Goal: Transaction & Acquisition: Purchase product/service

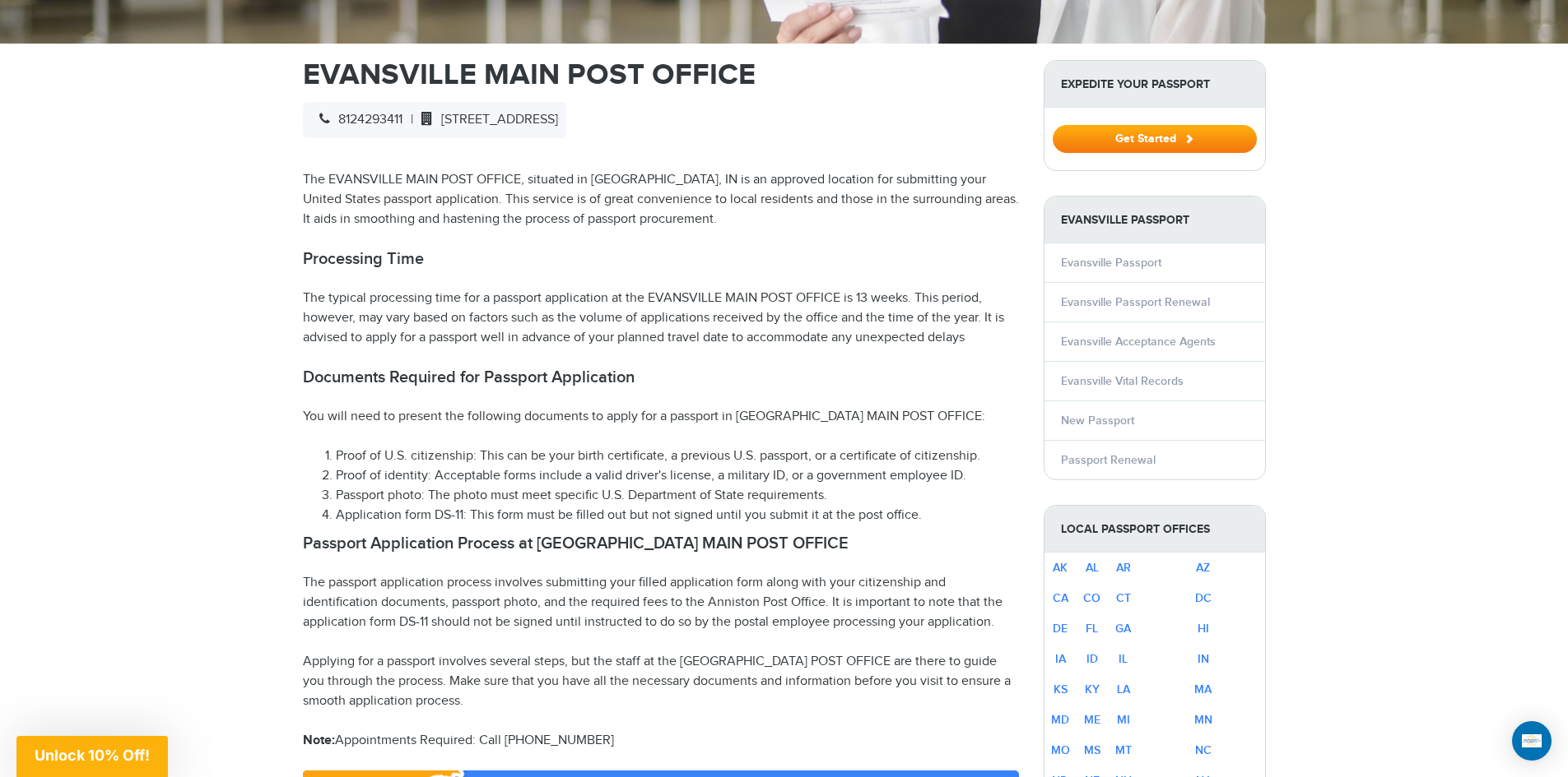
scroll to position [658, 0]
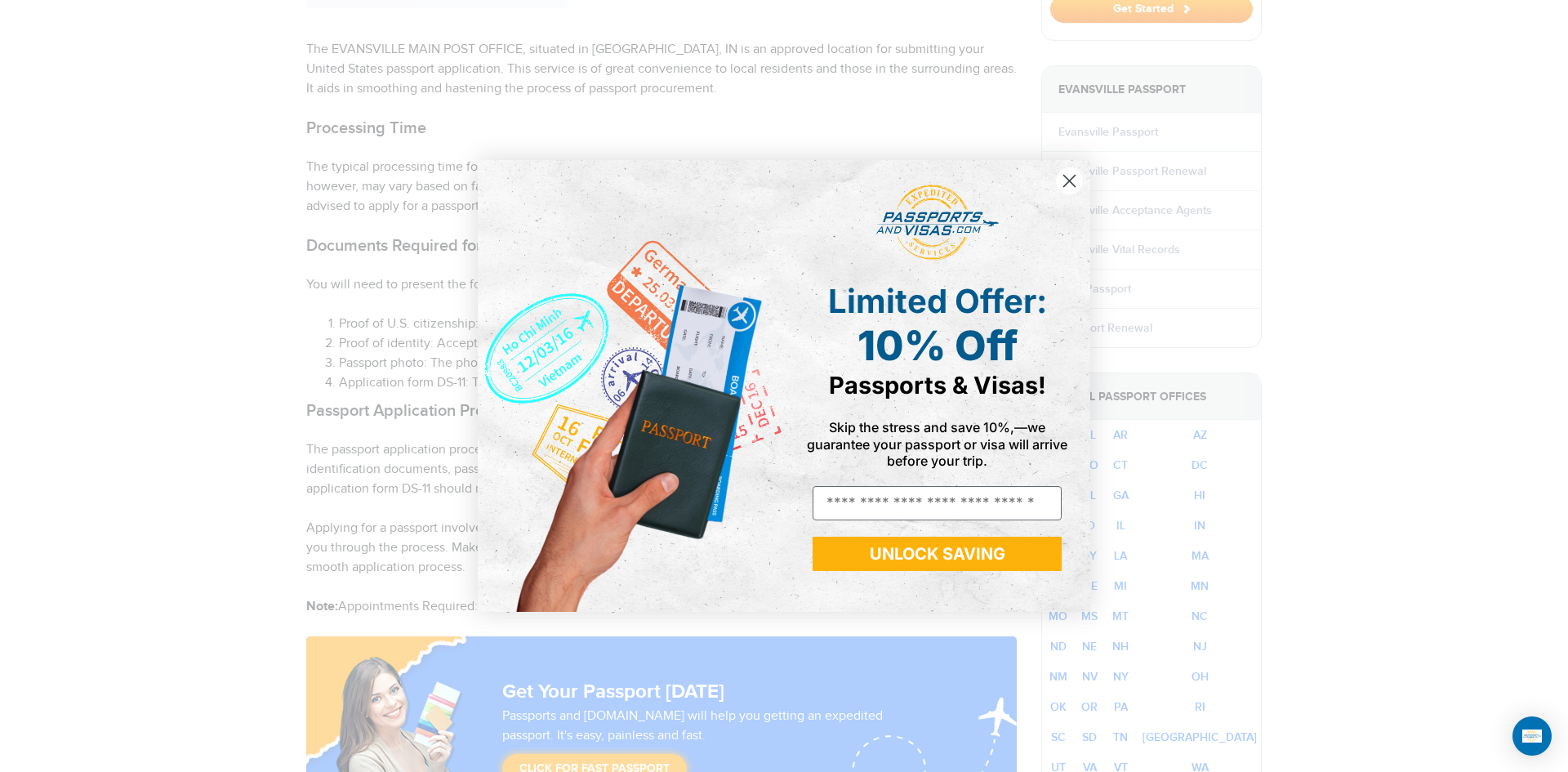
click at [1064, 180] on circle "Close dialog" at bounding box center [1069, 181] width 27 height 27
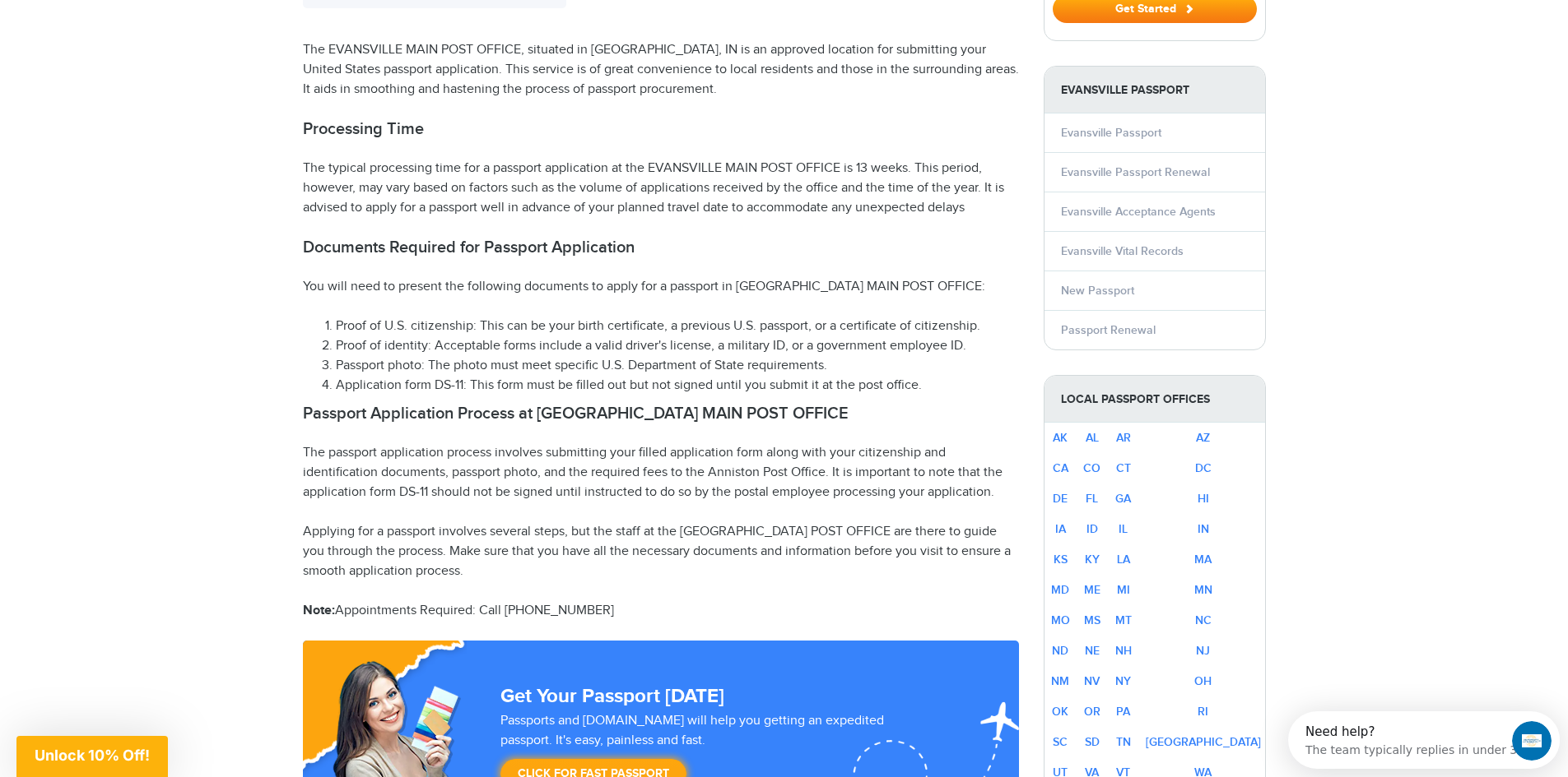
scroll to position [0, 0]
drag, startPoint x: 360, startPoint y: 302, endPoint x: 427, endPoint y: 301, distance: 67.0
click at [427, 317] on li "Proof of U.S. citizenship: This can be your birth certificate, a previous U.S. …" at bounding box center [677, 326] width 683 height 20
drag, startPoint x: 340, startPoint y: 311, endPoint x: 557, endPoint y: 320, distance: 217.2
click at [434, 336] on li "Proof of identity: Acceptable forms include a valid driver's license, a militar…" at bounding box center [677, 346] width 683 height 20
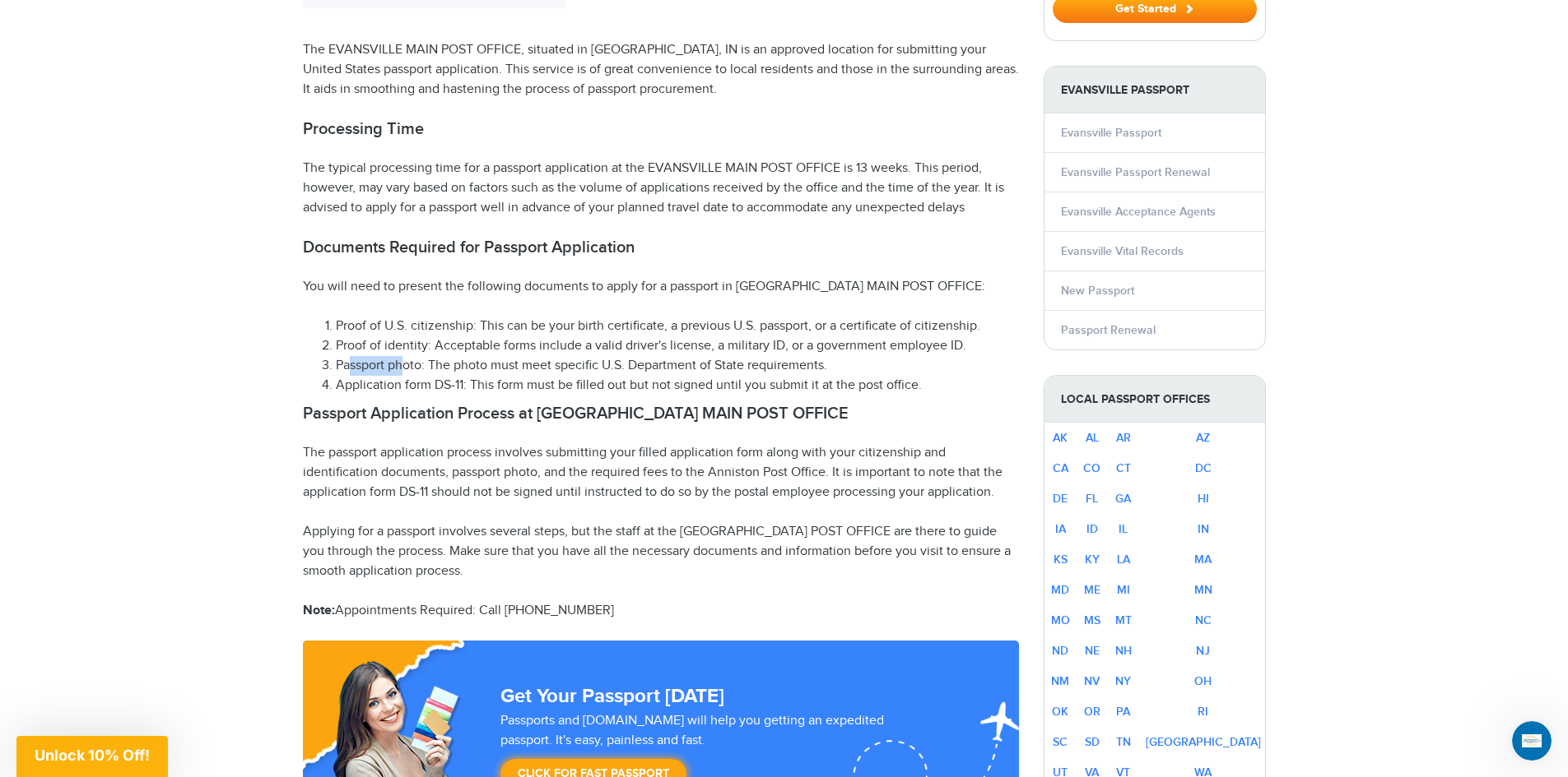
drag, startPoint x: 346, startPoint y: 337, endPoint x: 404, endPoint y: 337, distance: 58.0
click at [404, 357] on li "Passport photo: The photo must meet specific U.S. Department of State requireme…" at bounding box center [677, 366] width 683 height 20
drag, startPoint x: 344, startPoint y: 357, endPoint x: 433, endPoint y: 356, distance: 89.0
click at [433, 376] on li "Application form DS-11: This form must be filled out but not signed until you s…" at bounding box center [677, 386] width 683 height 20
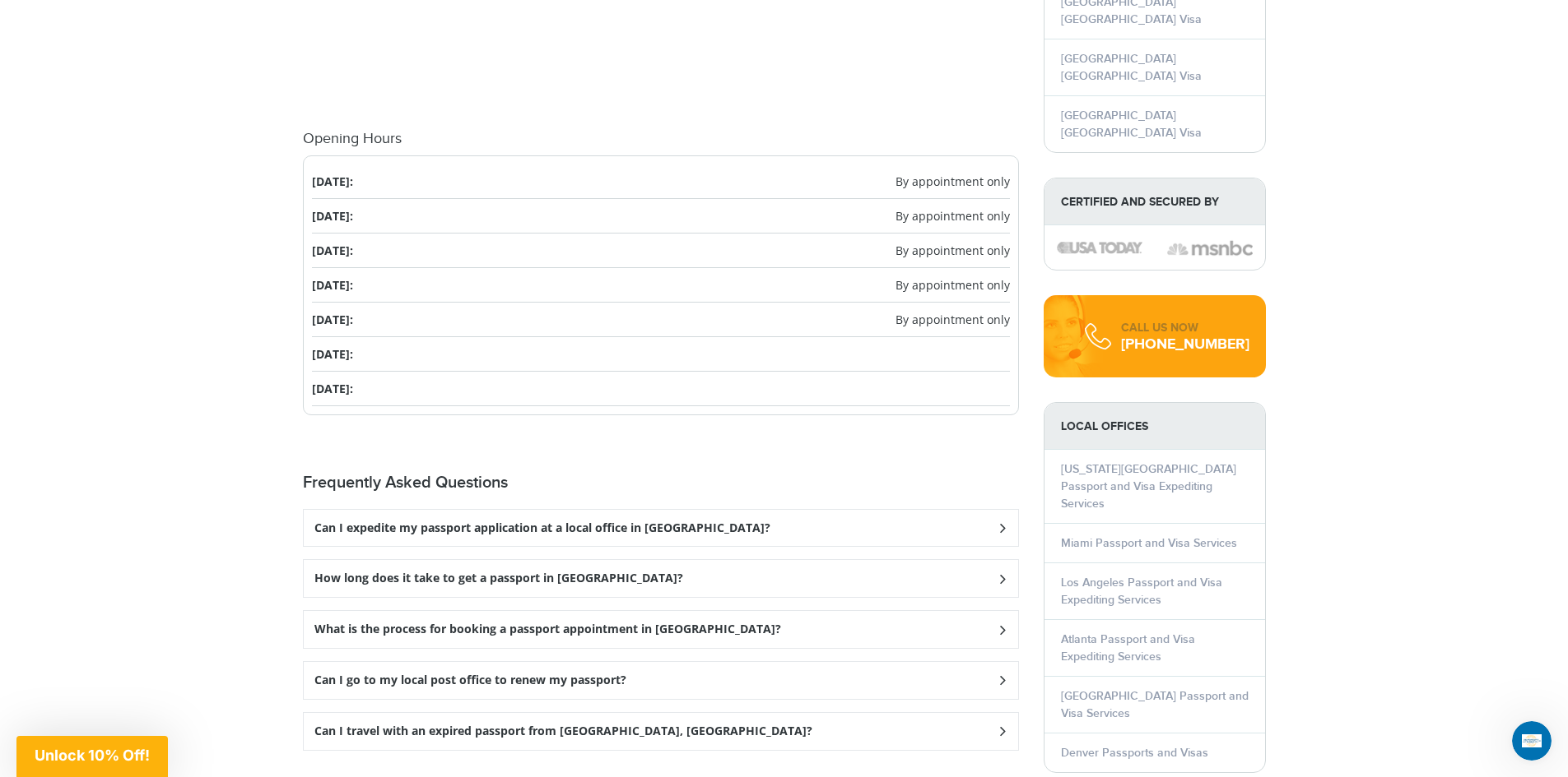
scroll to position [1892, 0]
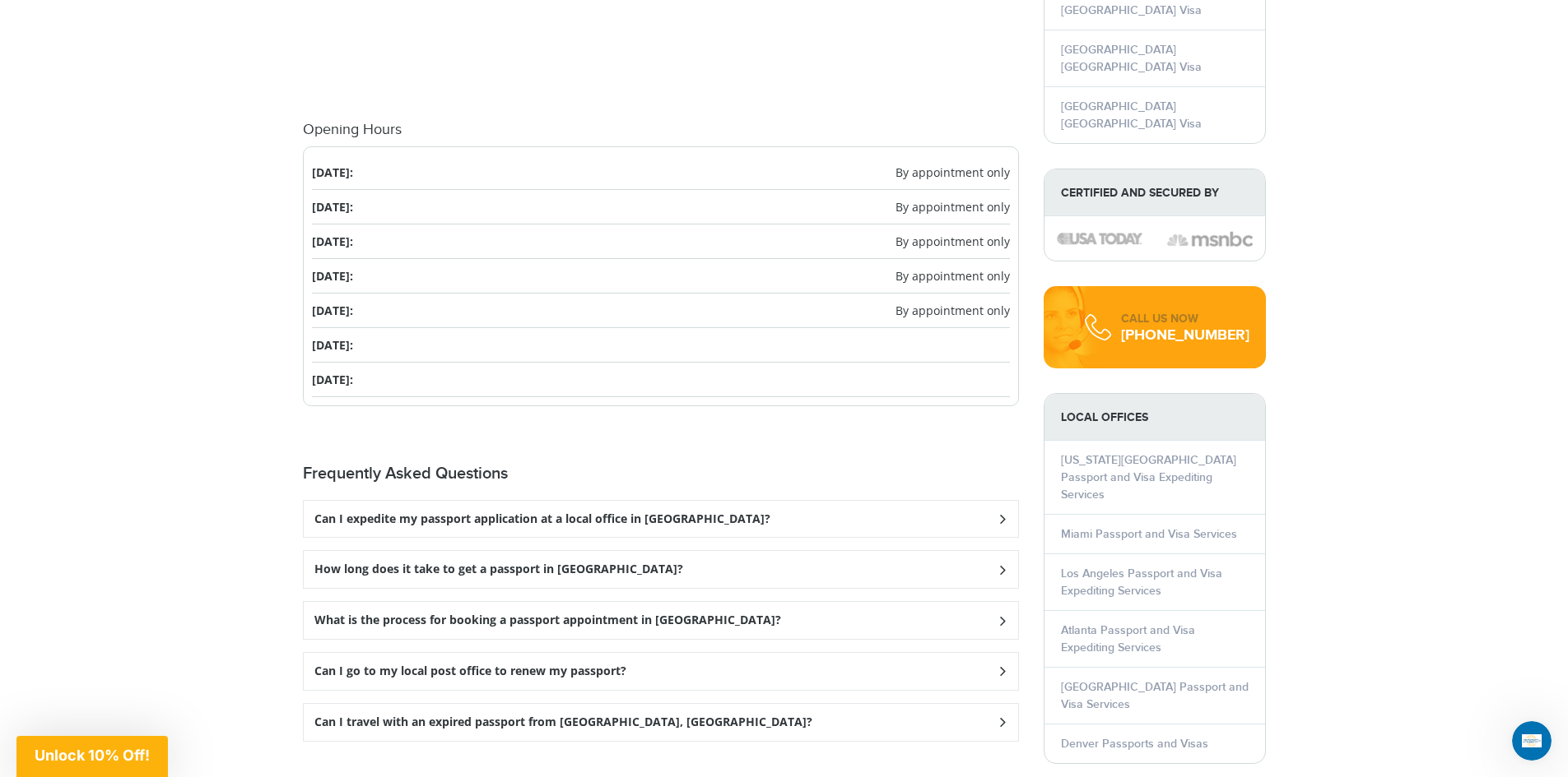
click at [1003, 514] on icon at bounding box center [1001, 519] width 17 height 11
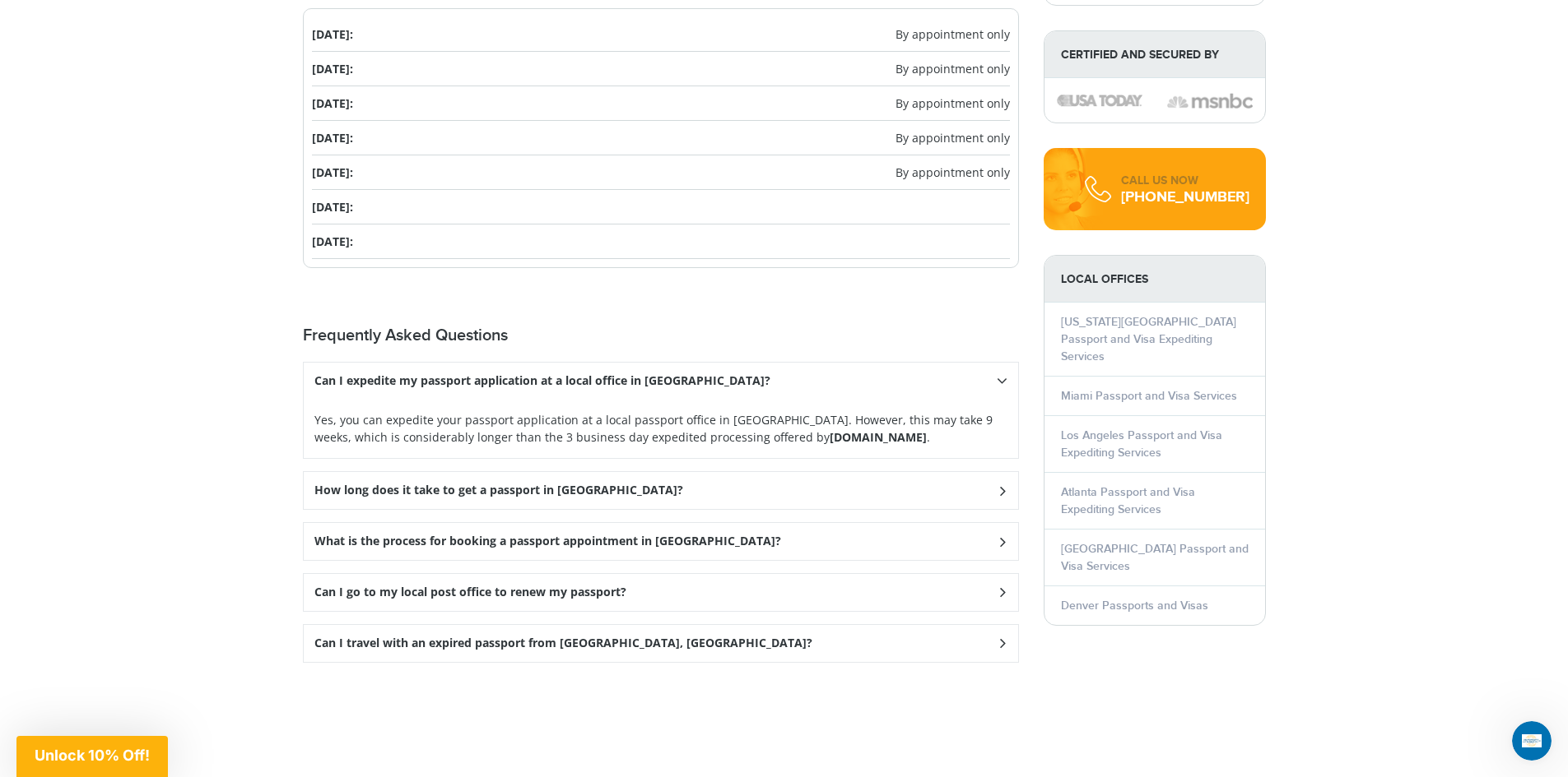
scroll to position [2056, 0]
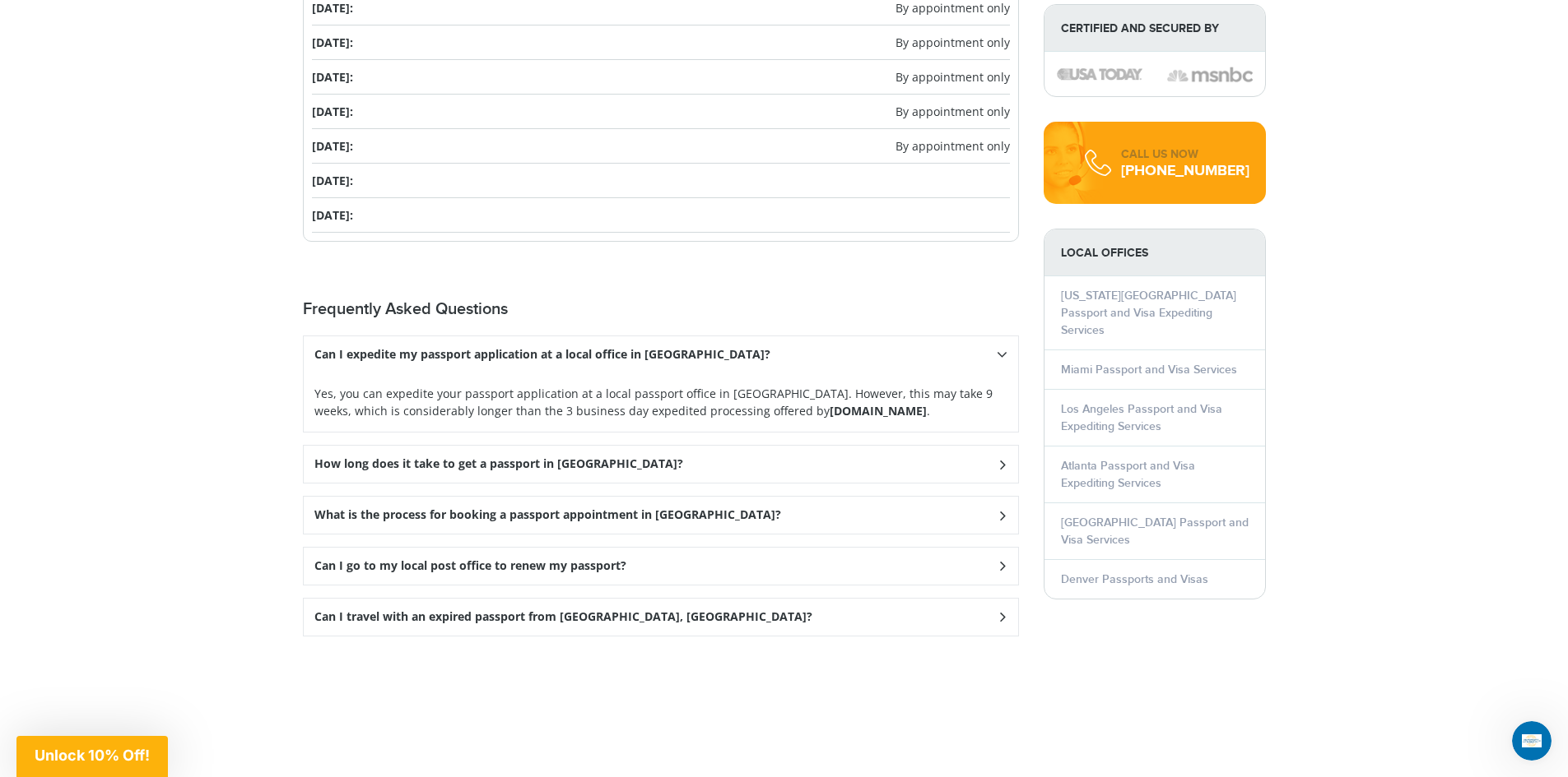
click at [1007, 459] on icon at bounding box center [1001, 464] width 17 height 11
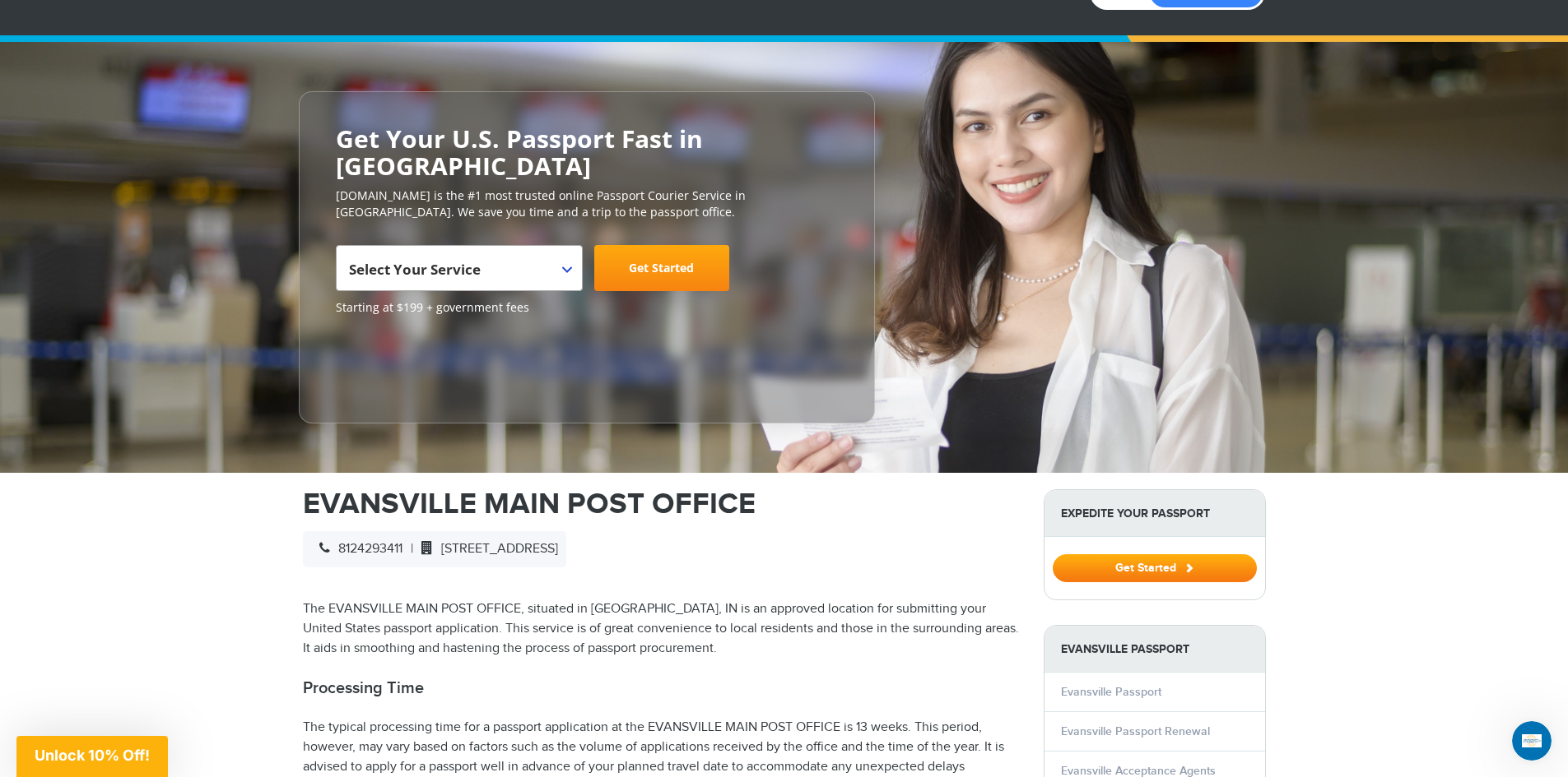
scroll to position [0, 0]
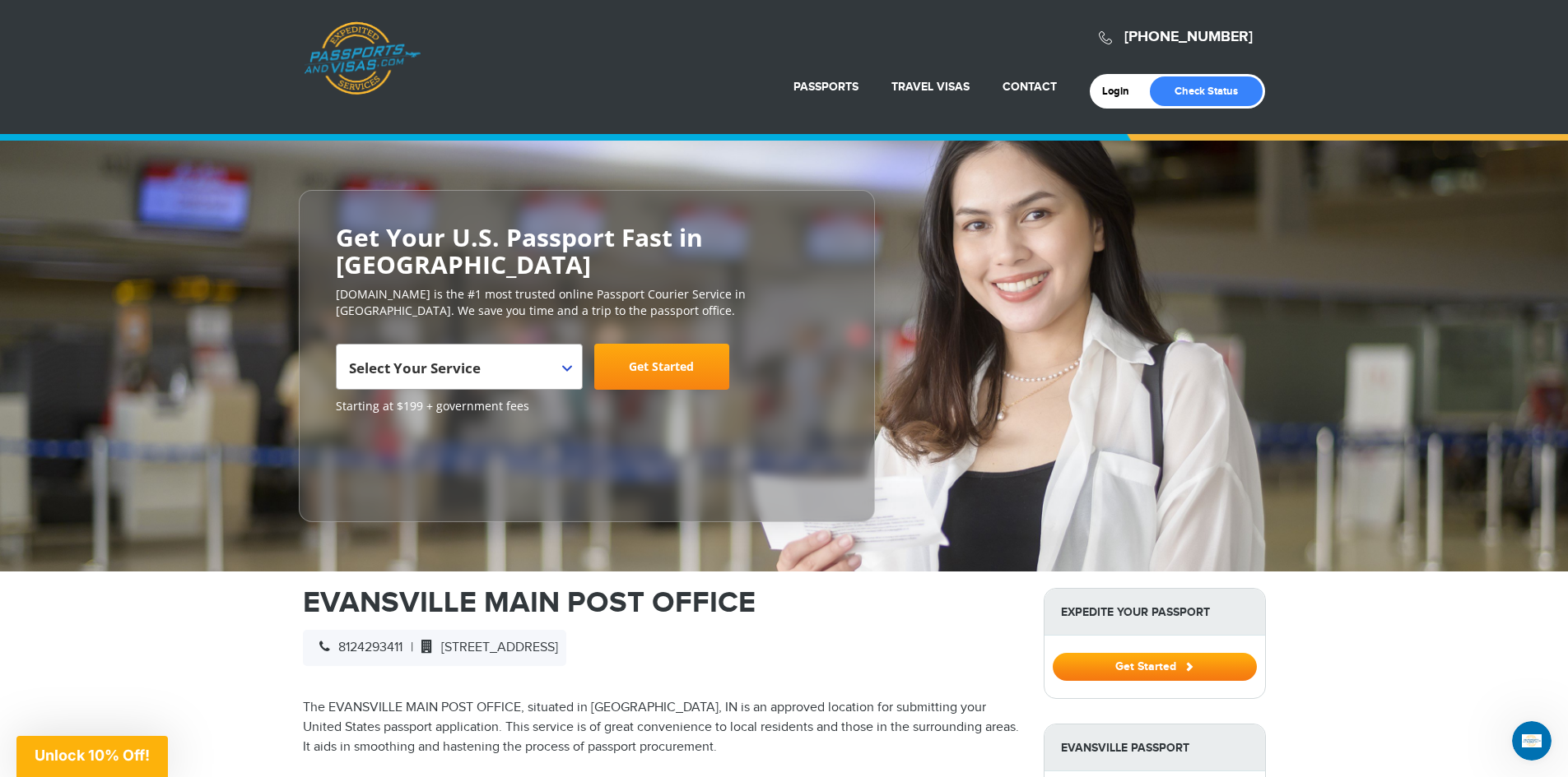
click at [510, 350] on span "Select Your Service" at bounding box center [457, 373] width 217 height 46
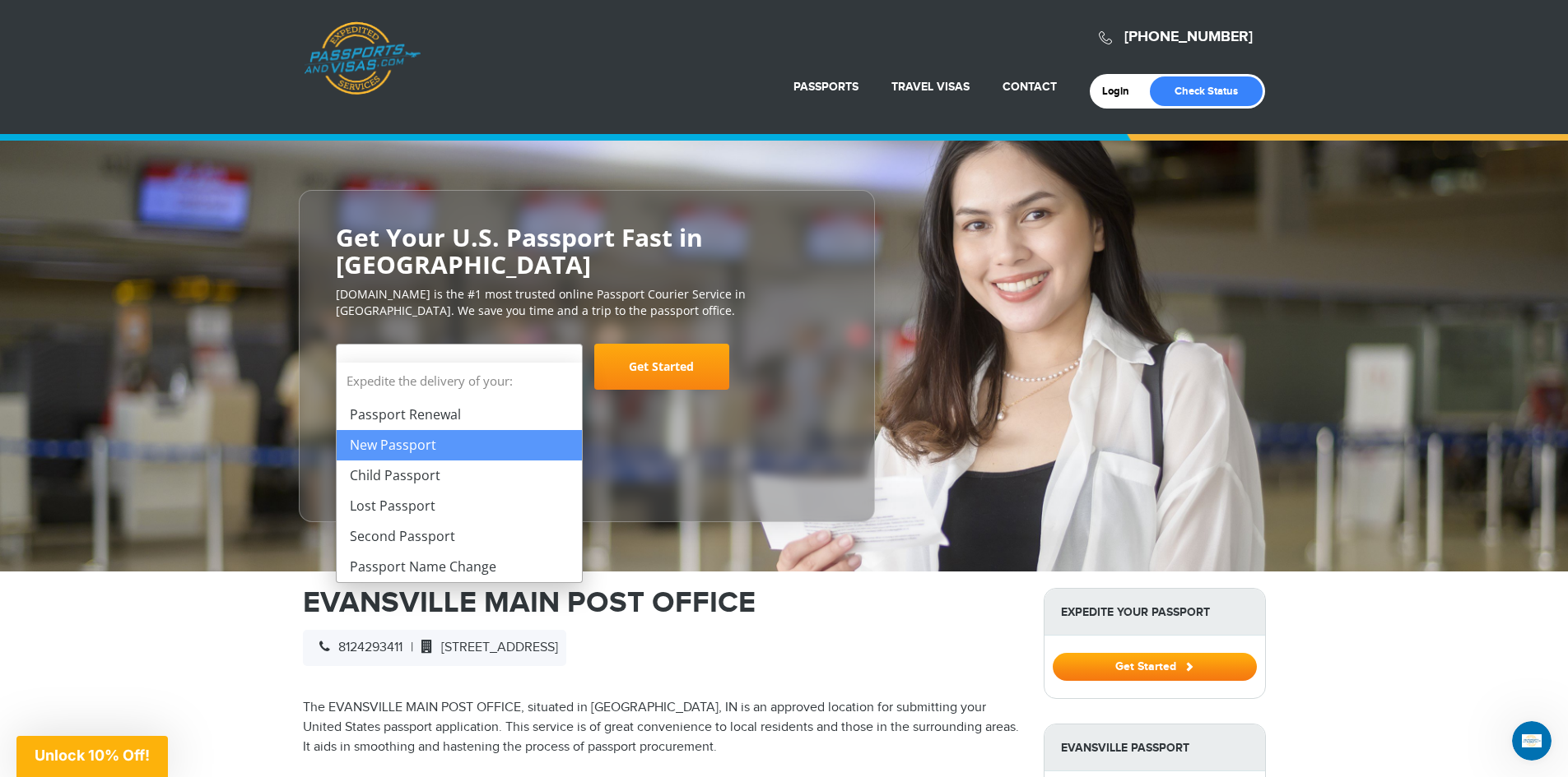
select select "**********"
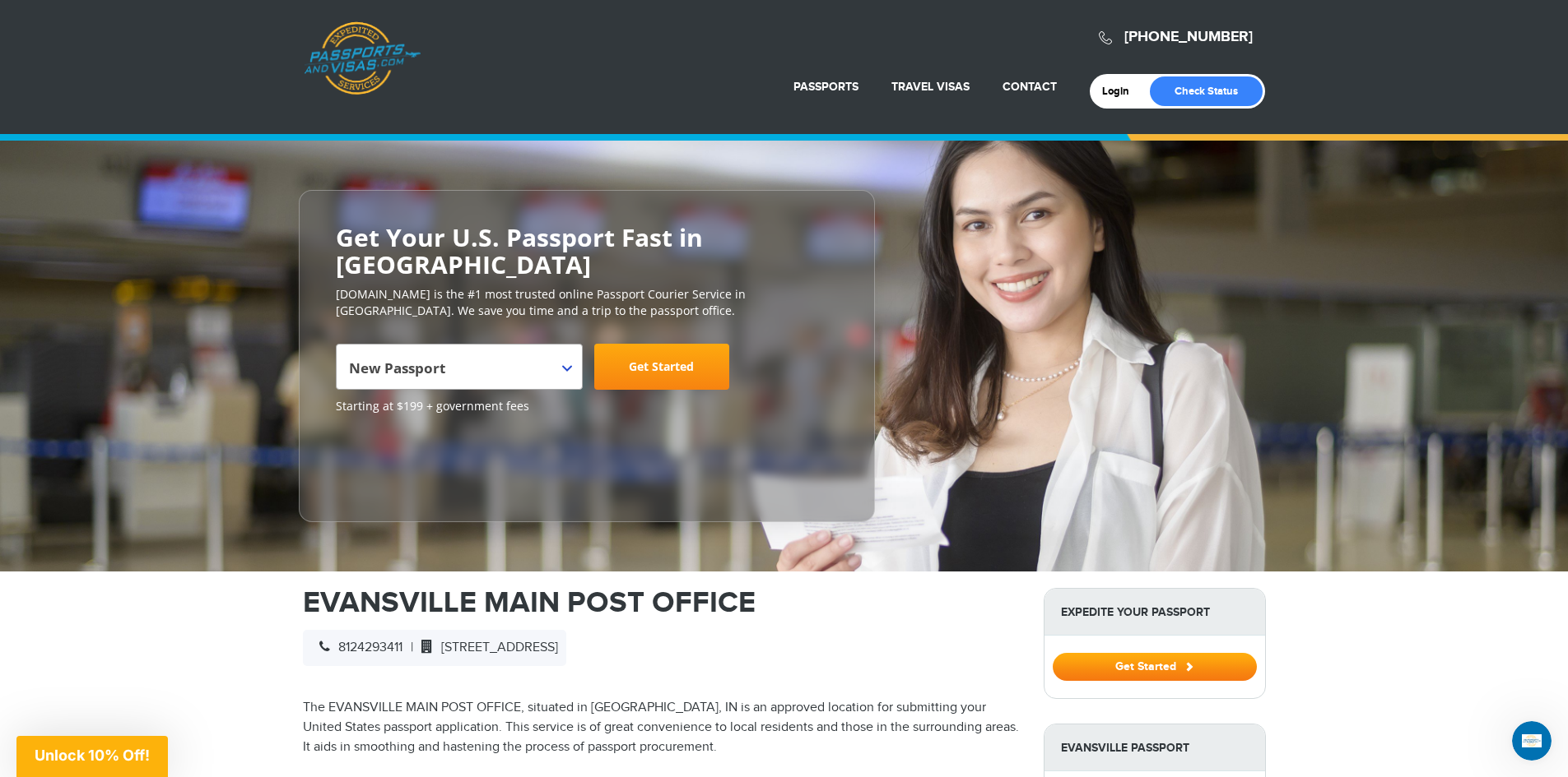
click at [671, 344] on link "Get Started" at bounding box center [662, 367] width 135 height 46
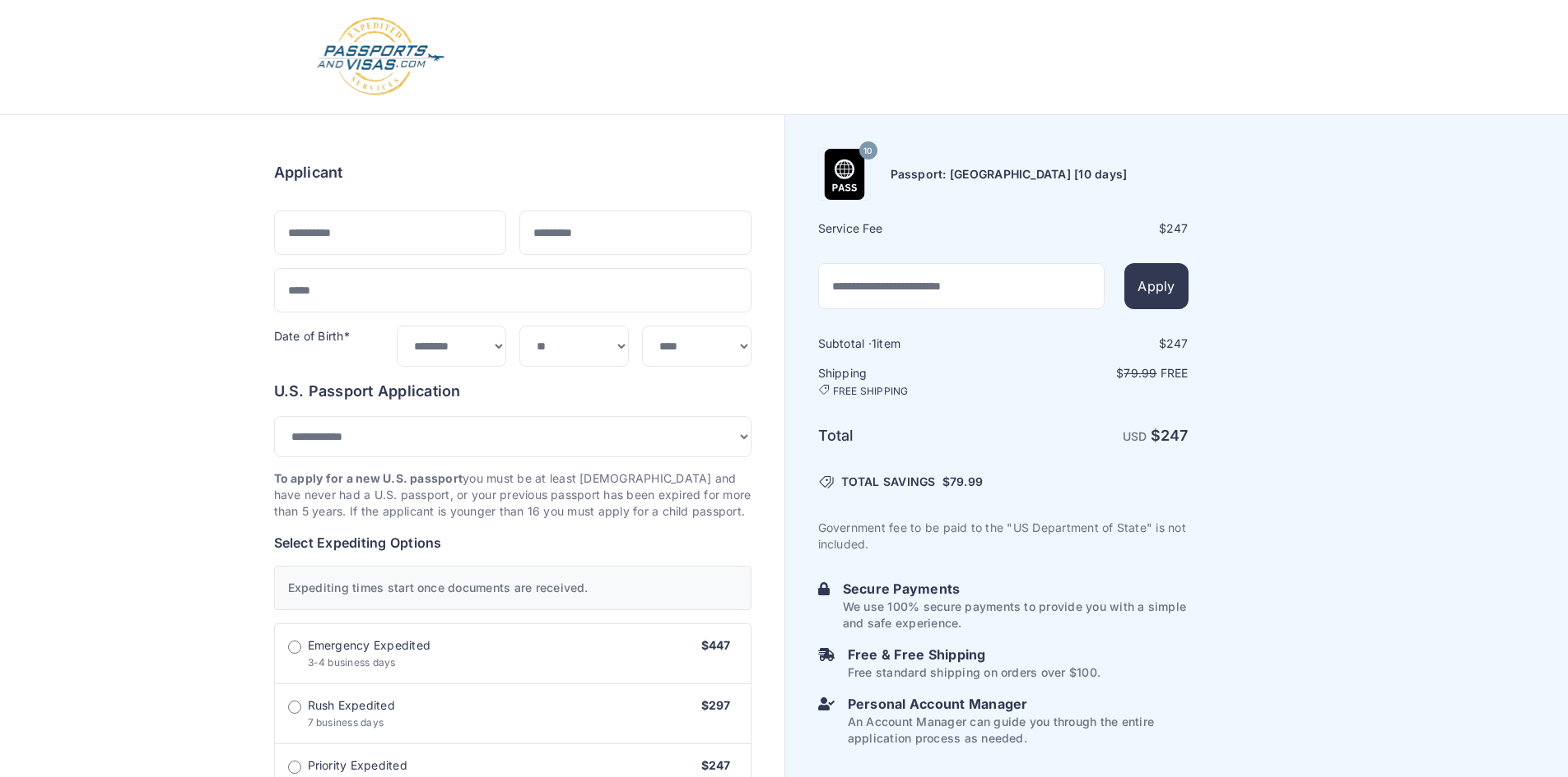
select select "***"
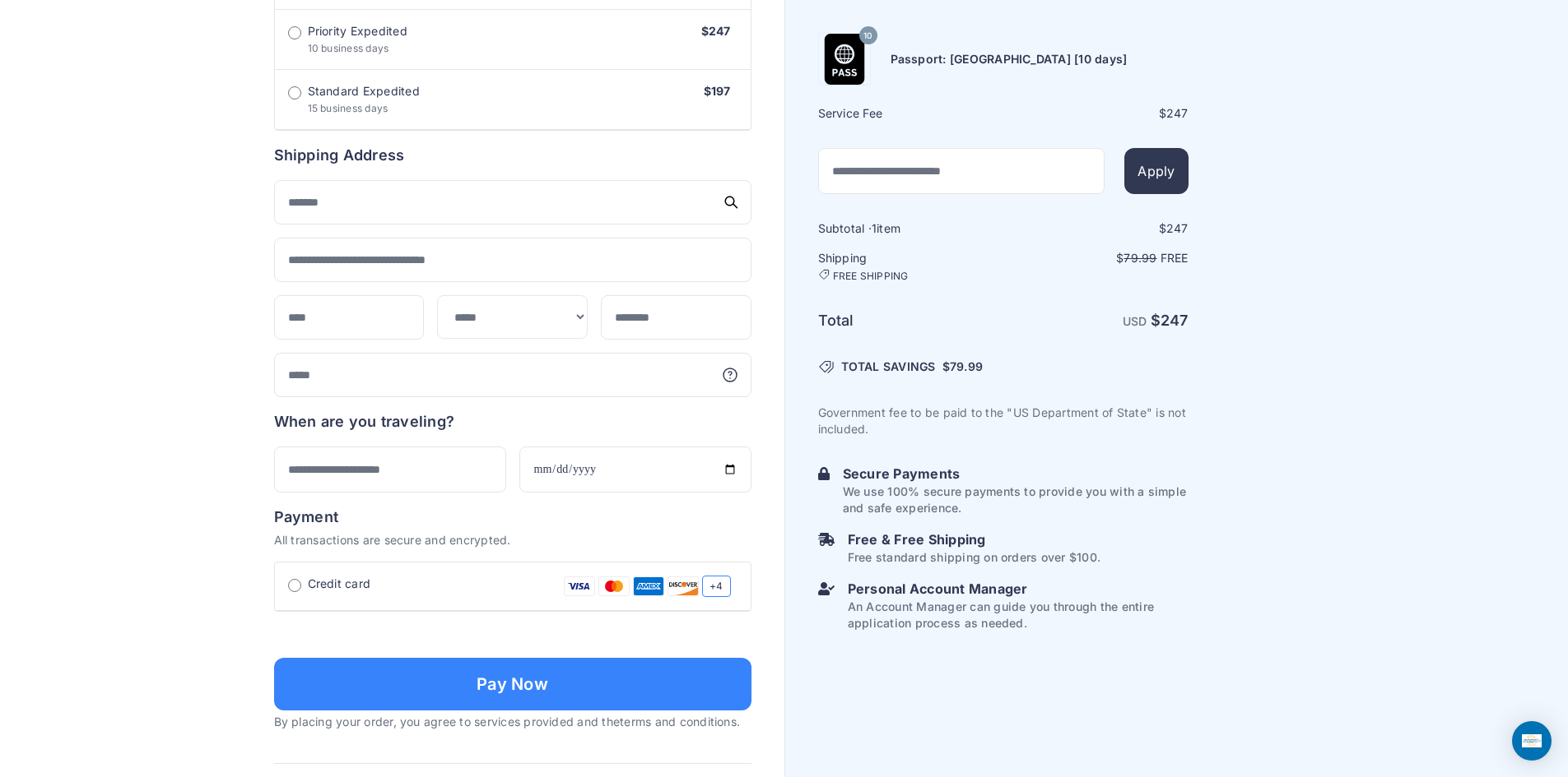
scroll to position [741, 0]
